Goal: Task Accomplishment & Management: Use online tool/utility

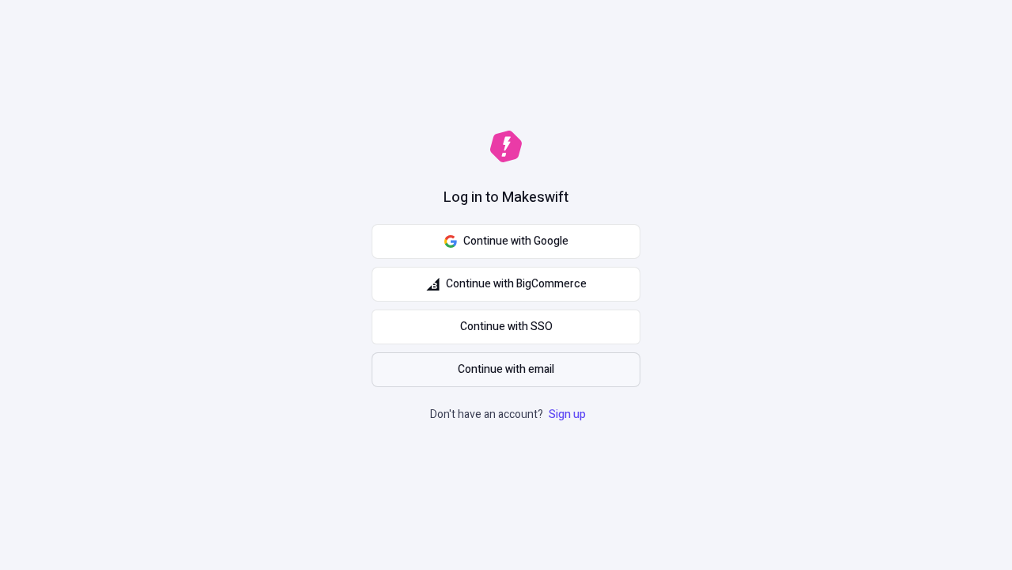
click at [506, 369] on span "Continue with email" at bounding box center [506, 369] width 97 height 17
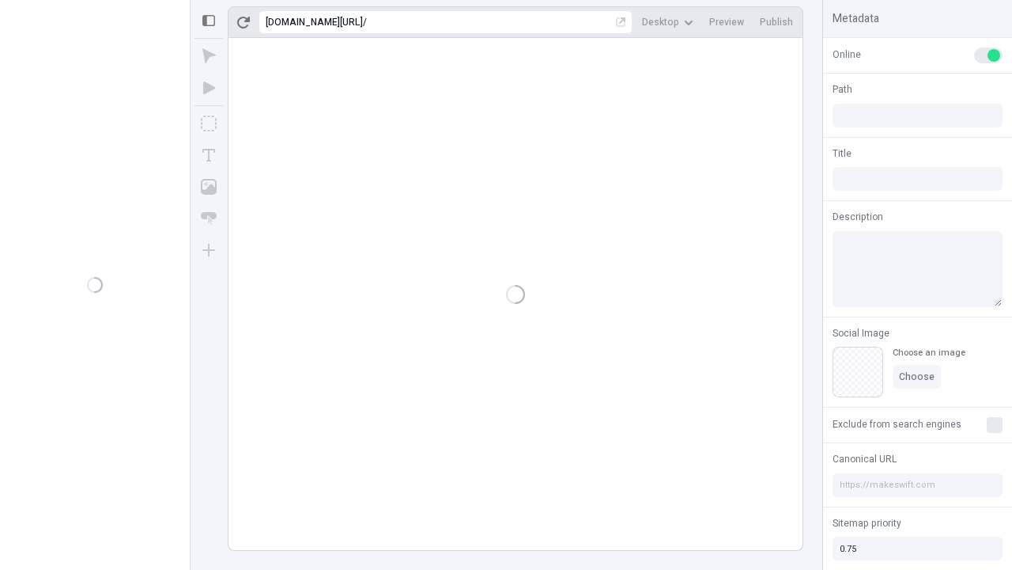
type input "/deep-link-cumque"
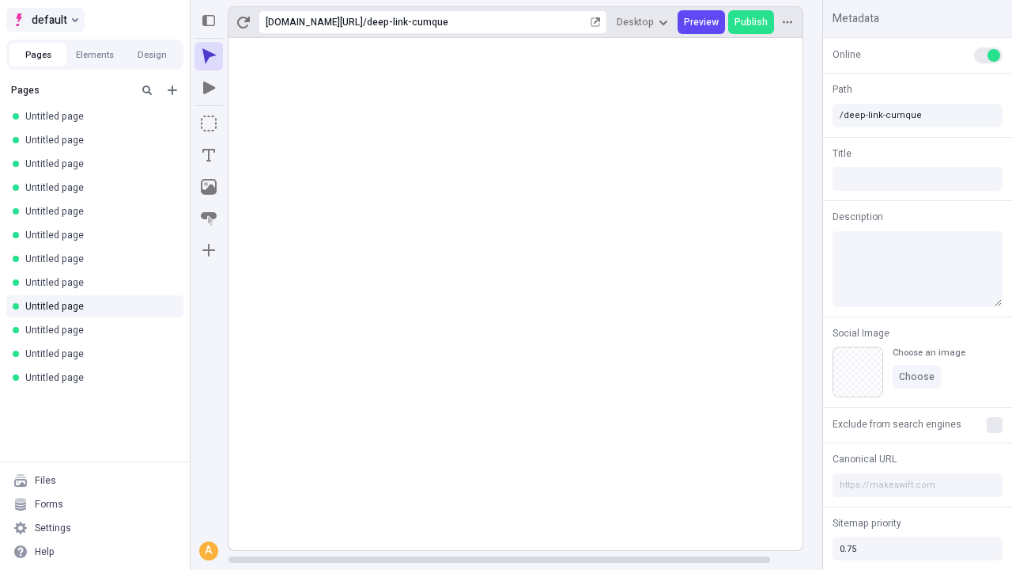
click at [44, 20] on span "default" at bounding box center [50, 19] width 36 height 19
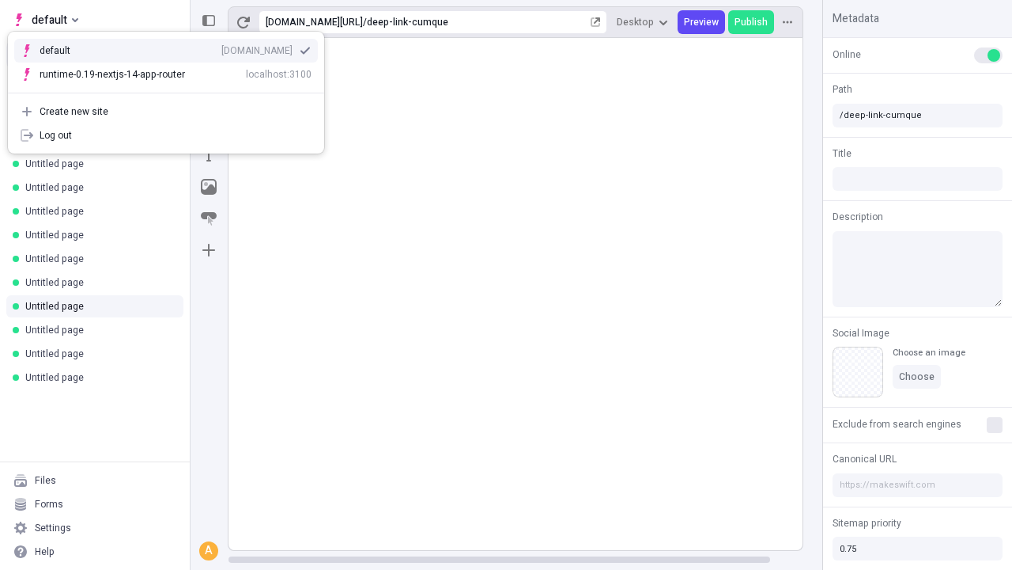
click at [166, 112] on div "Create new site" at bounding box center [176, 111] width 272 height 13
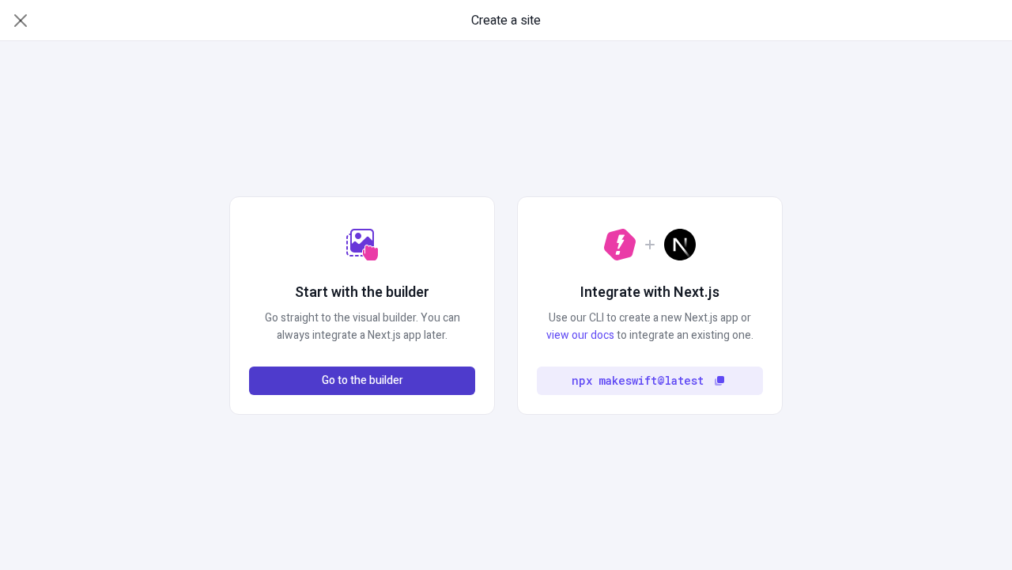
click at [362, 380] on span "Go to the builder" at bounding box center [362, 380] width 81 height 17
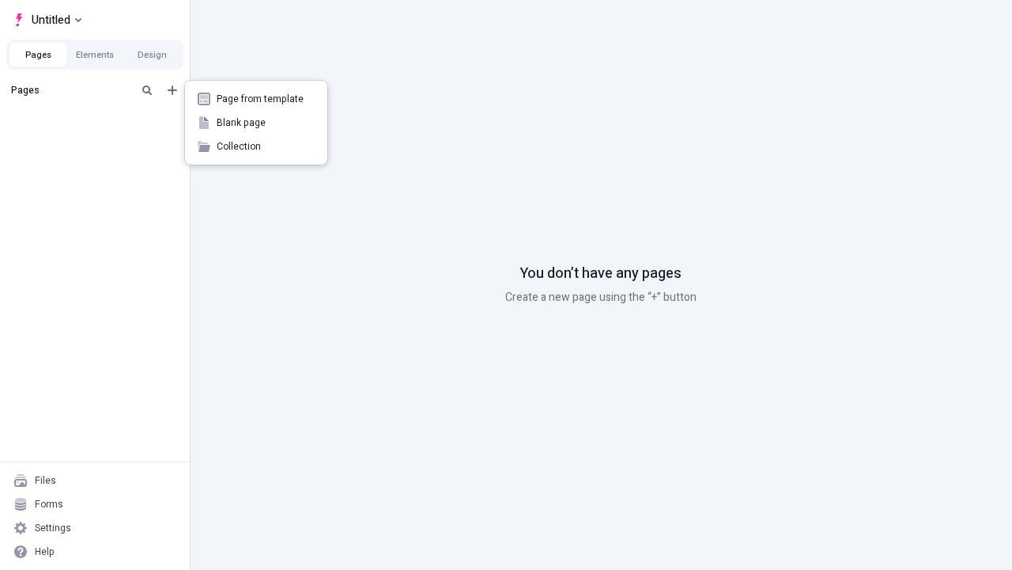
click at [256, 123] on span "Blank page" at bounding box center [266, 122] width 98 height 13
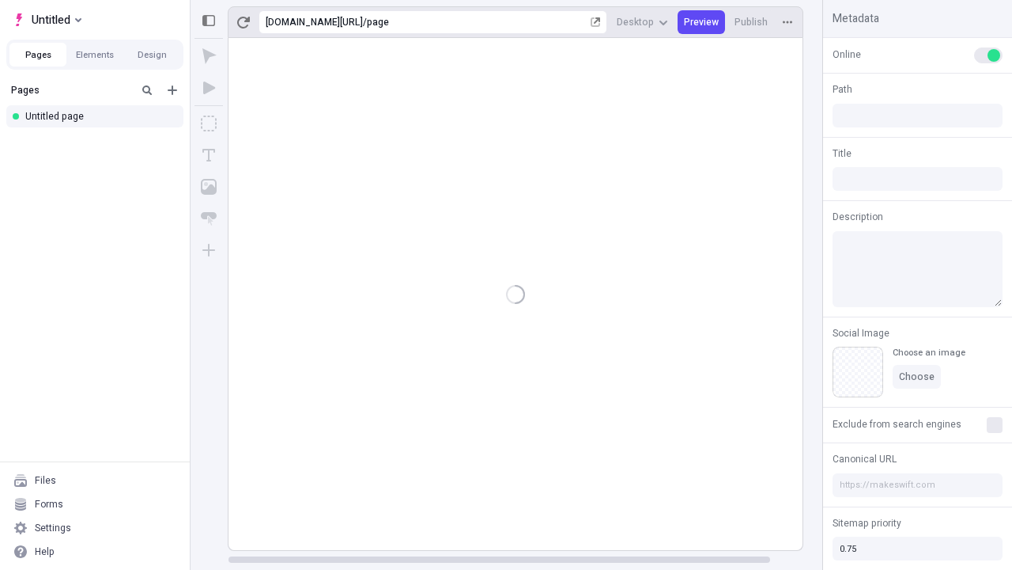
type input "/page"
click at [209, 123] on icon "Box" at bounding box center [209, 123] width 16 height 16
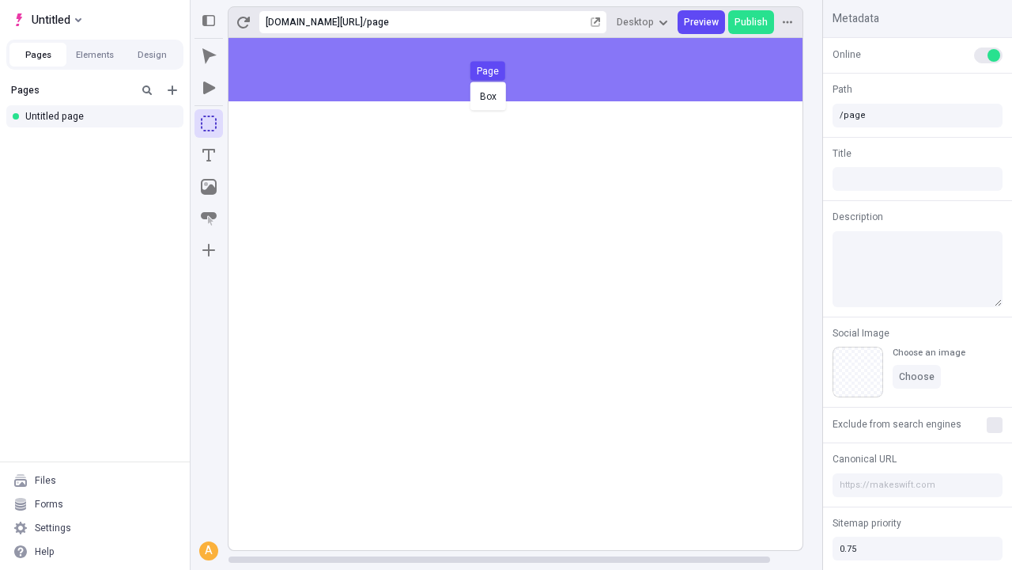
click at [532, 70] on div "Box Page" at bounding box center [506, 285] width 1012 height 570
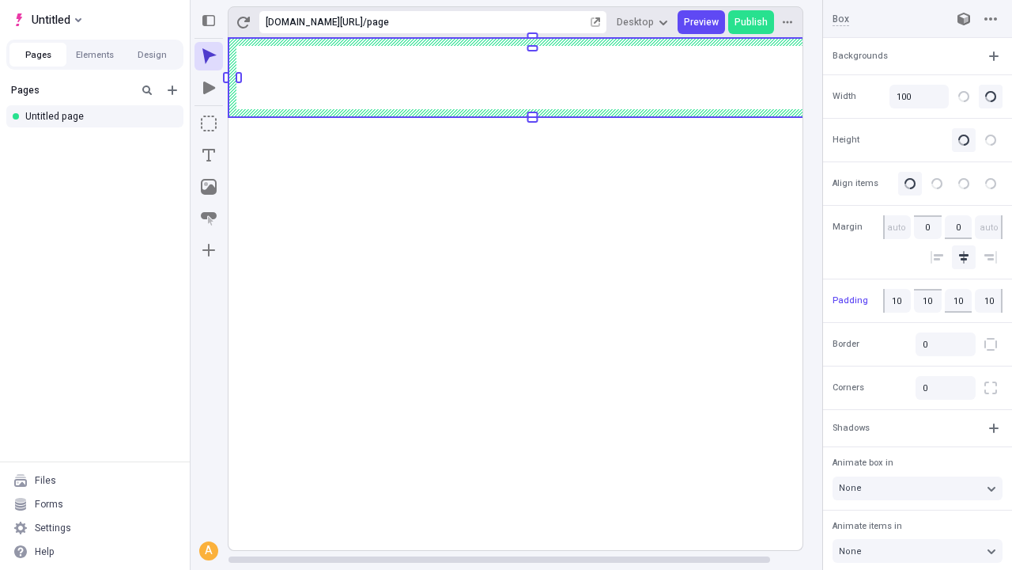
click at [209, 187] on icon "Image" at bounding box center [209, 187] width 16 height 16
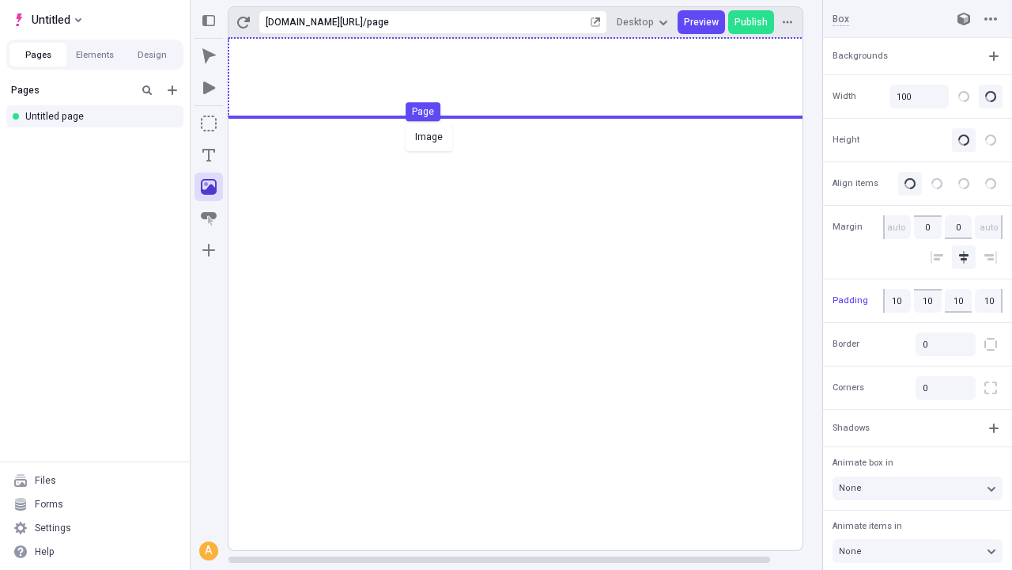
click at [532, 78] on div "Image Page" at bounding box center [506, 285] width 1012 height 570
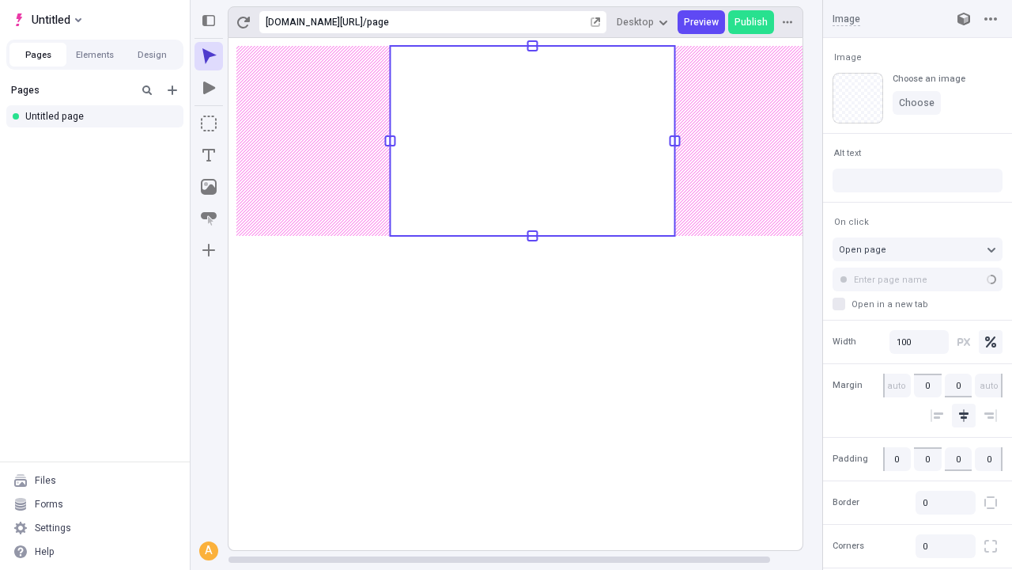
click at [209, 155] on icon "Text" at bounding box center [208, 155] width 13 height 13
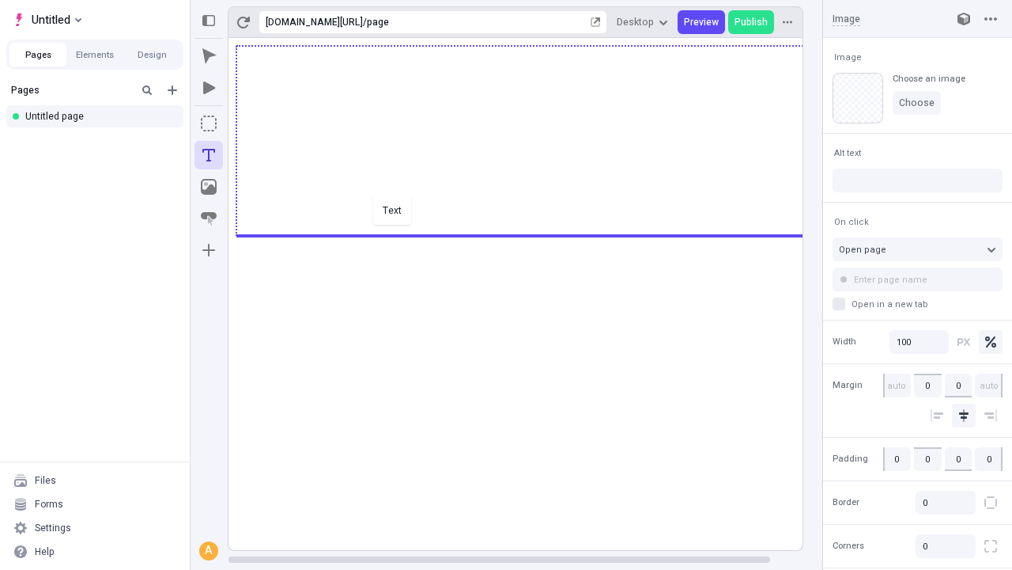
click at [532, 234] on div "Text" at bounding box center [506, 285] width 1012 height 570
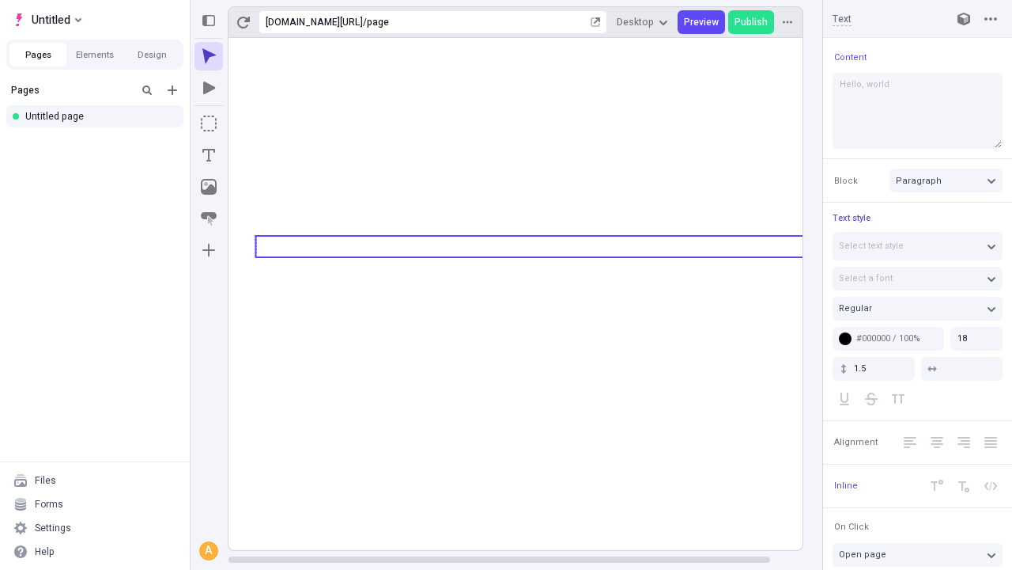
type textarea "Hello, world!"
click at [209, 187] on icon "Image" at bounding box center [209, 187] width 16 height 16
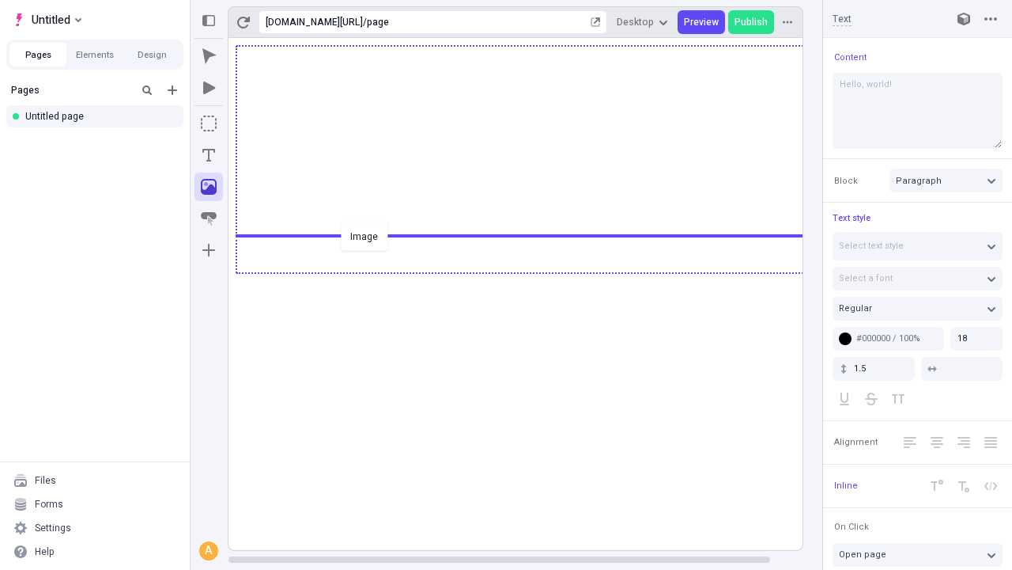
click at [532, 271] on div "Image" at bounding box center [506, 285] width 1012 height 570
